Goal: Information Seeking & Learning: Learn about a topic

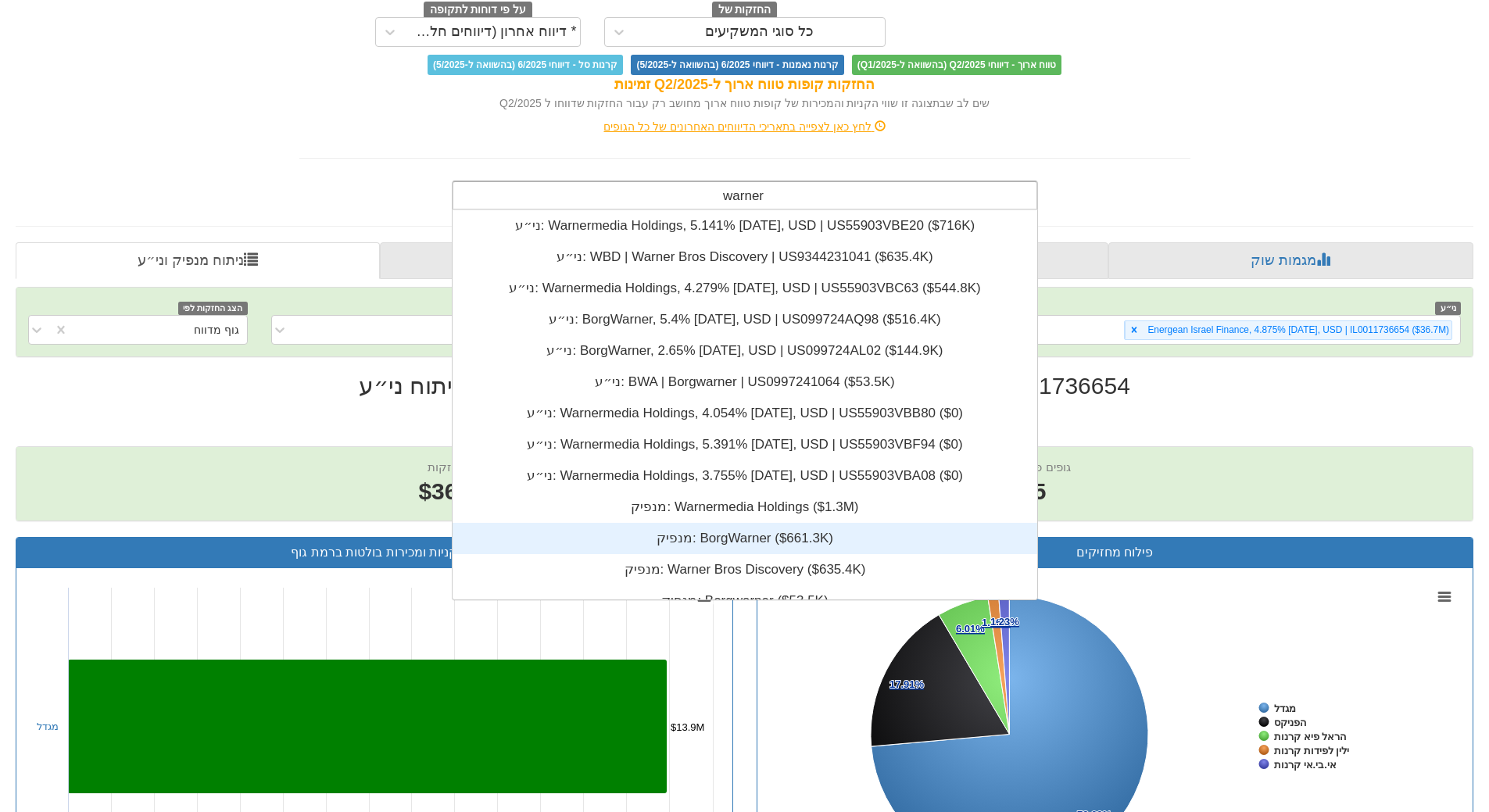
scroll to position [156, 0]
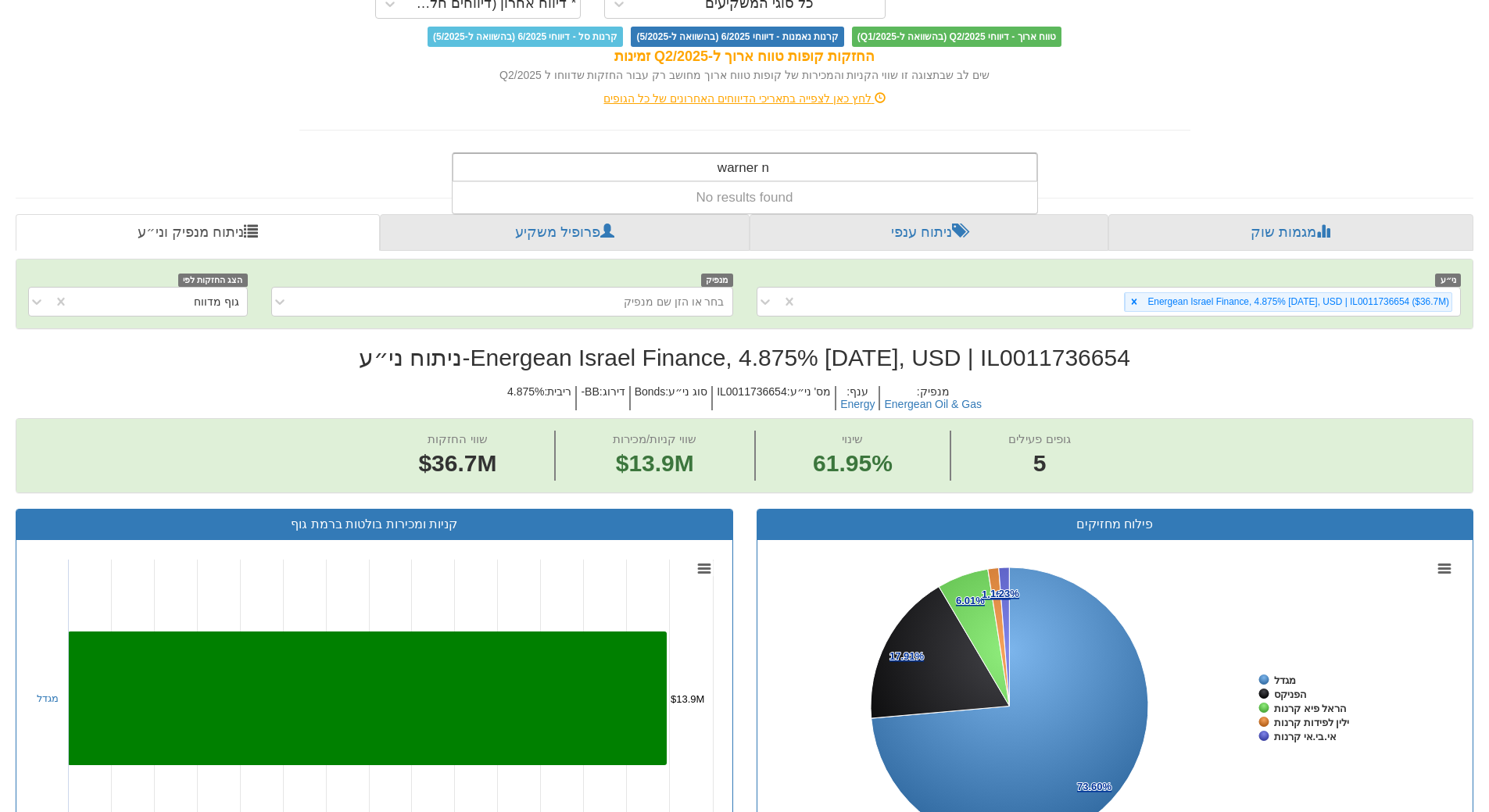
type input "warner"
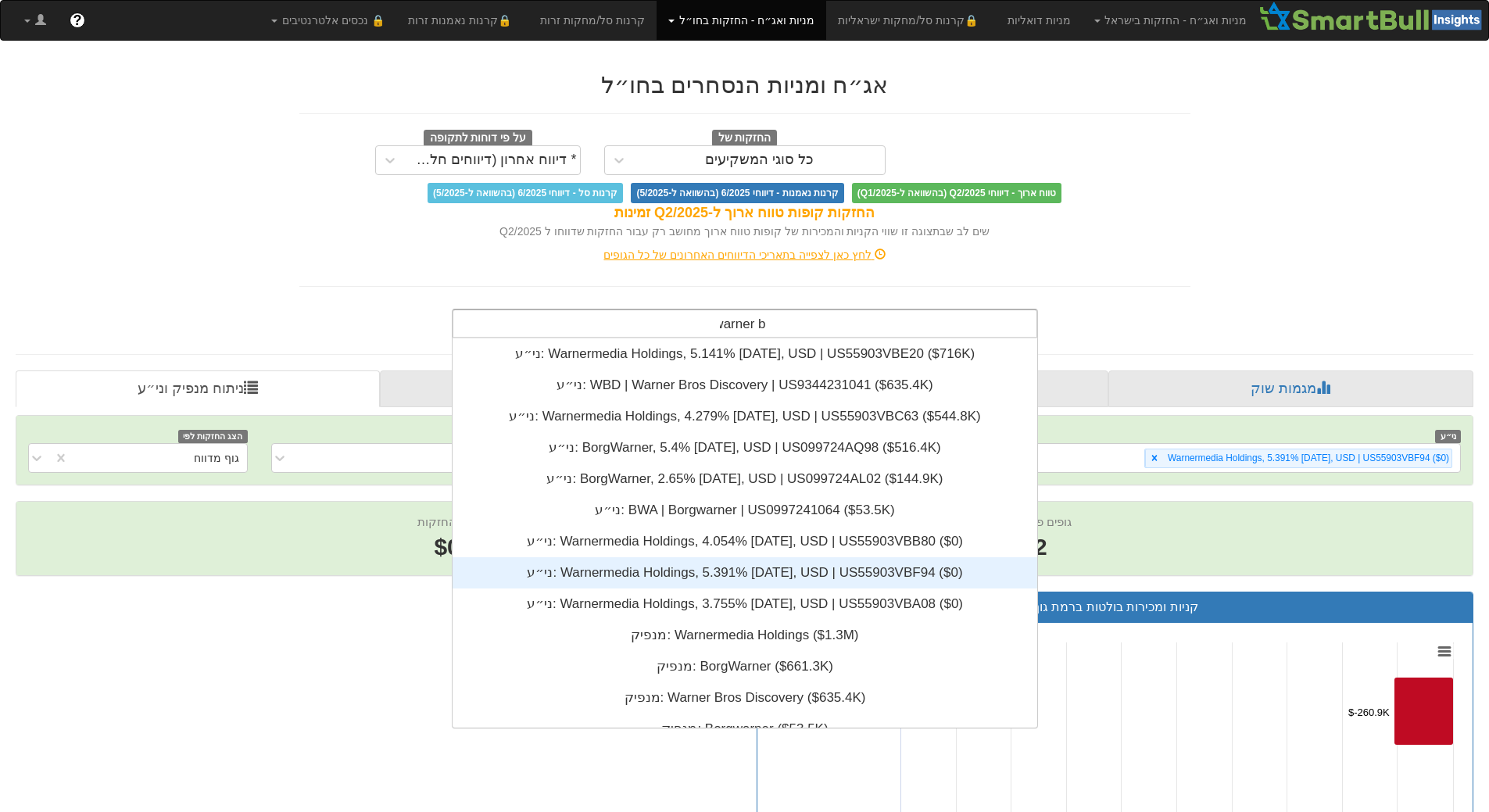
scroll to position [62, 0]
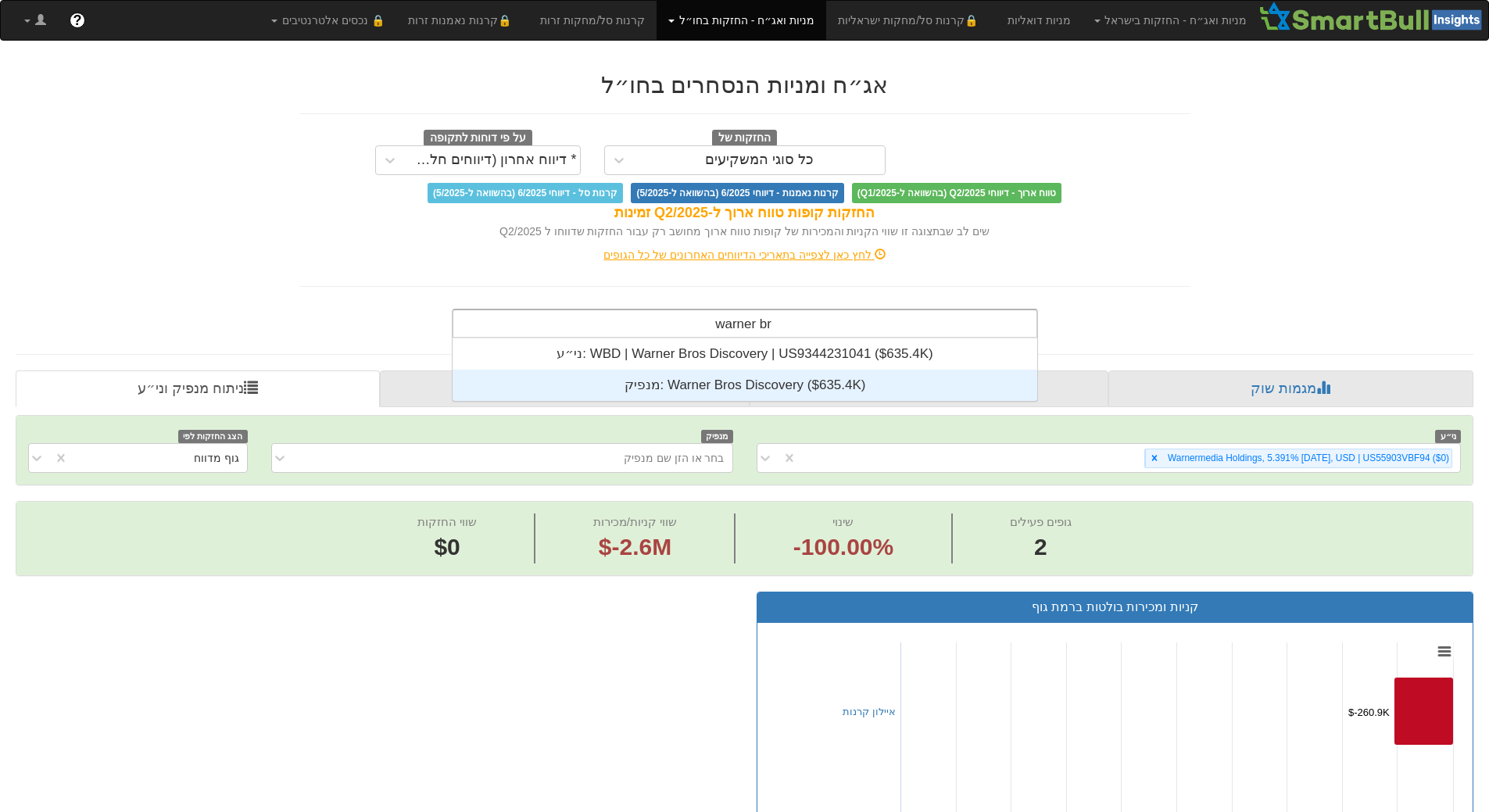
type input "warner b"
click at [688, 386] on div "מנפיק: ‎Warner Bros Discovery ‎($635.4K)‏" at bounding box center [744, 385] width 585 height 32
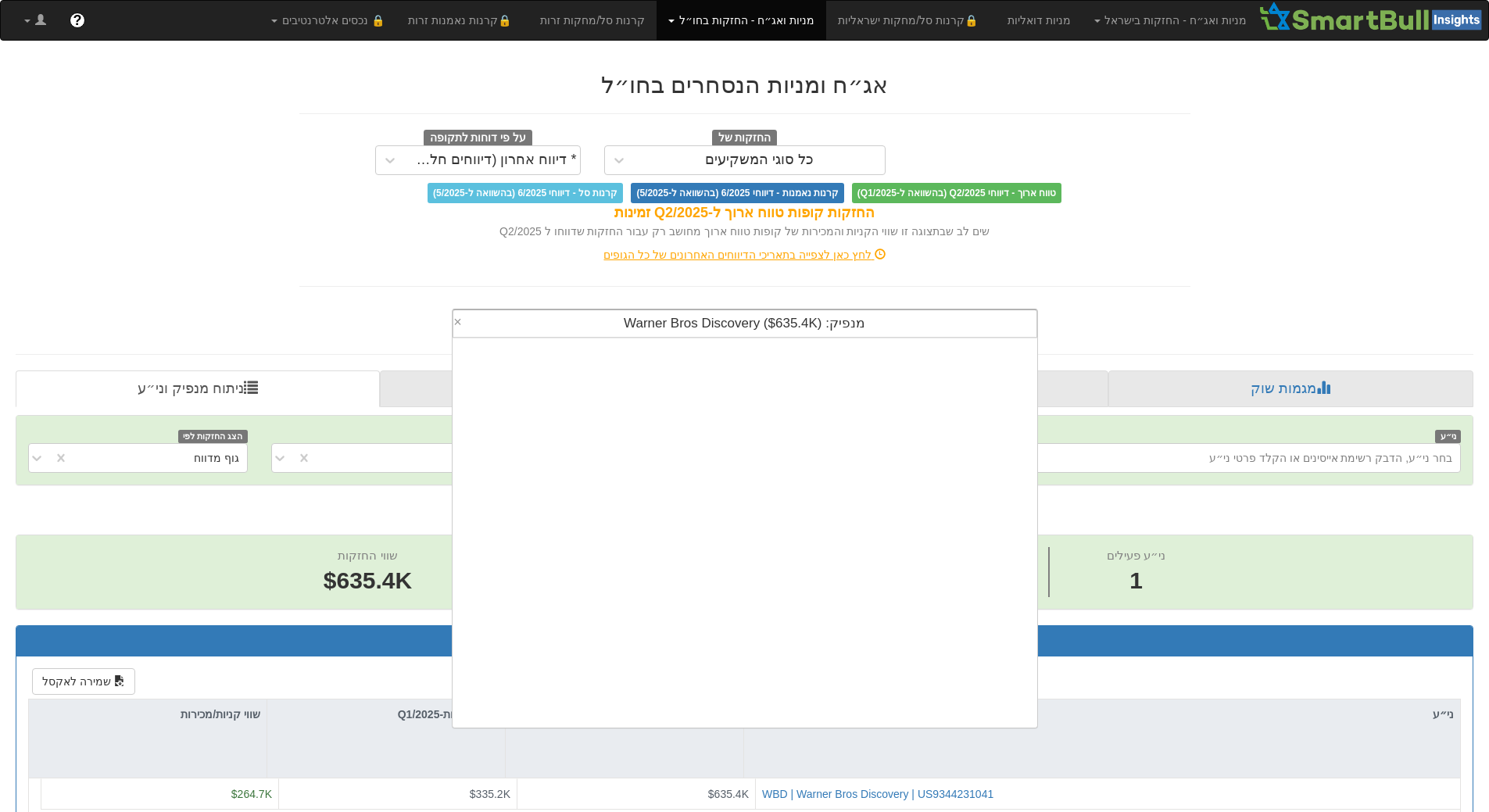
click at [722, 323] on span "מנפיק: ‎Warner Bros Discovery ‎($635.4K)‏" at bounding box center [744, 323] width 242 height 14
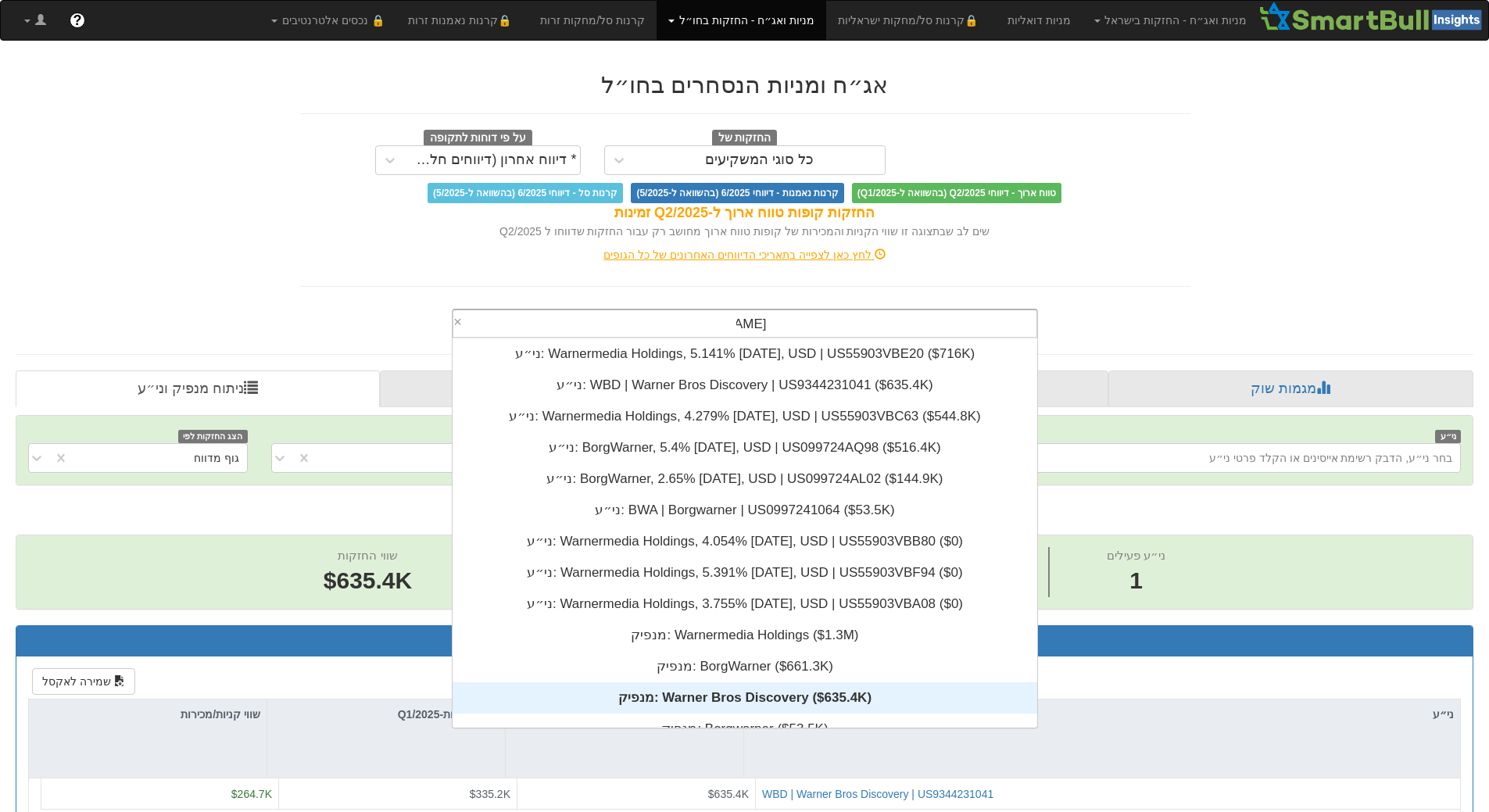
type input "warner"
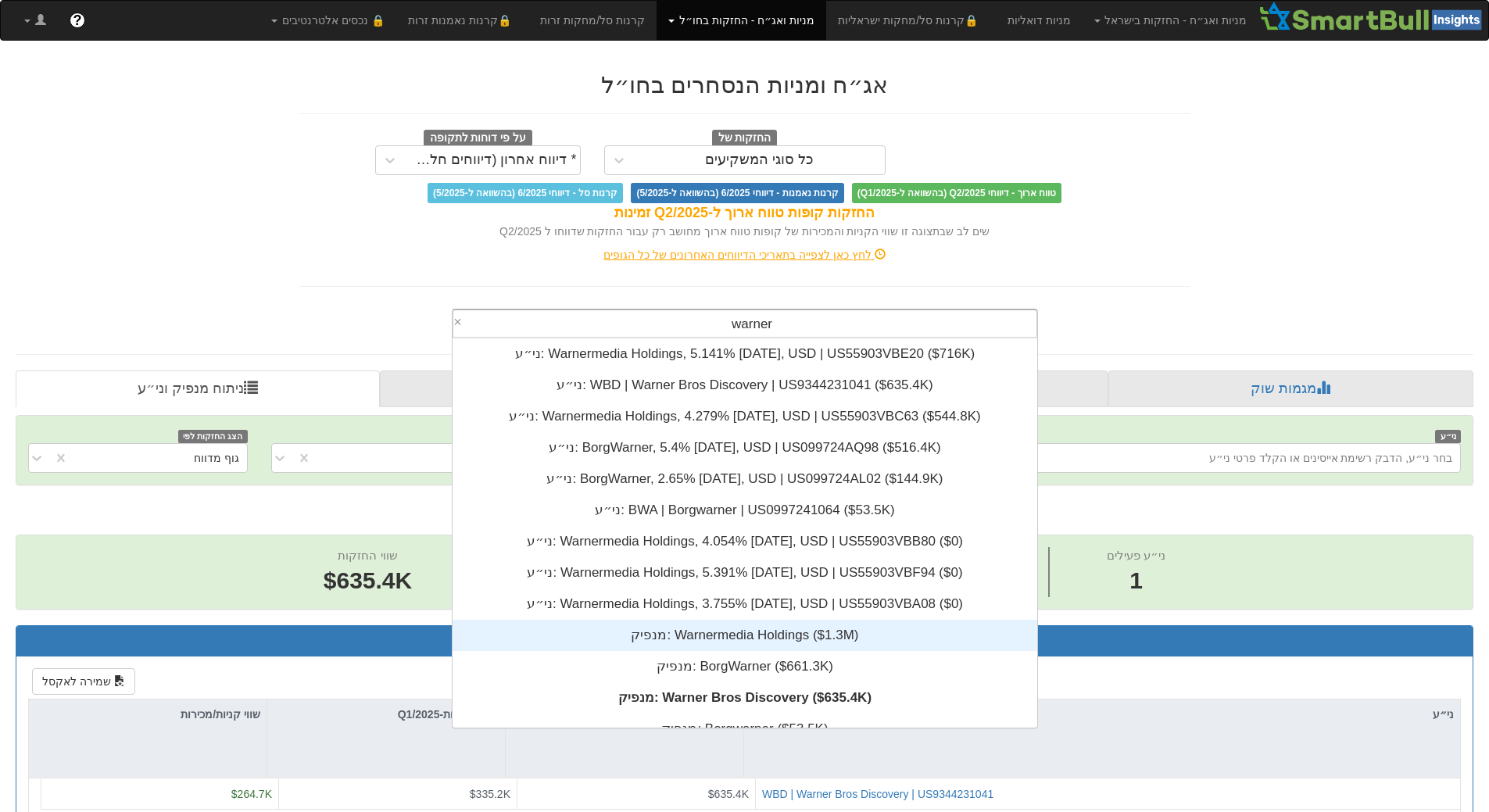
click at [695, 640] on div "מנפיק: ‎Warnermedia Holdings ‎($1.3M)‏" at bounding box center [744, 635] width 585 height 32
